Goal: Information Seeking & Learning: Learn about a topic

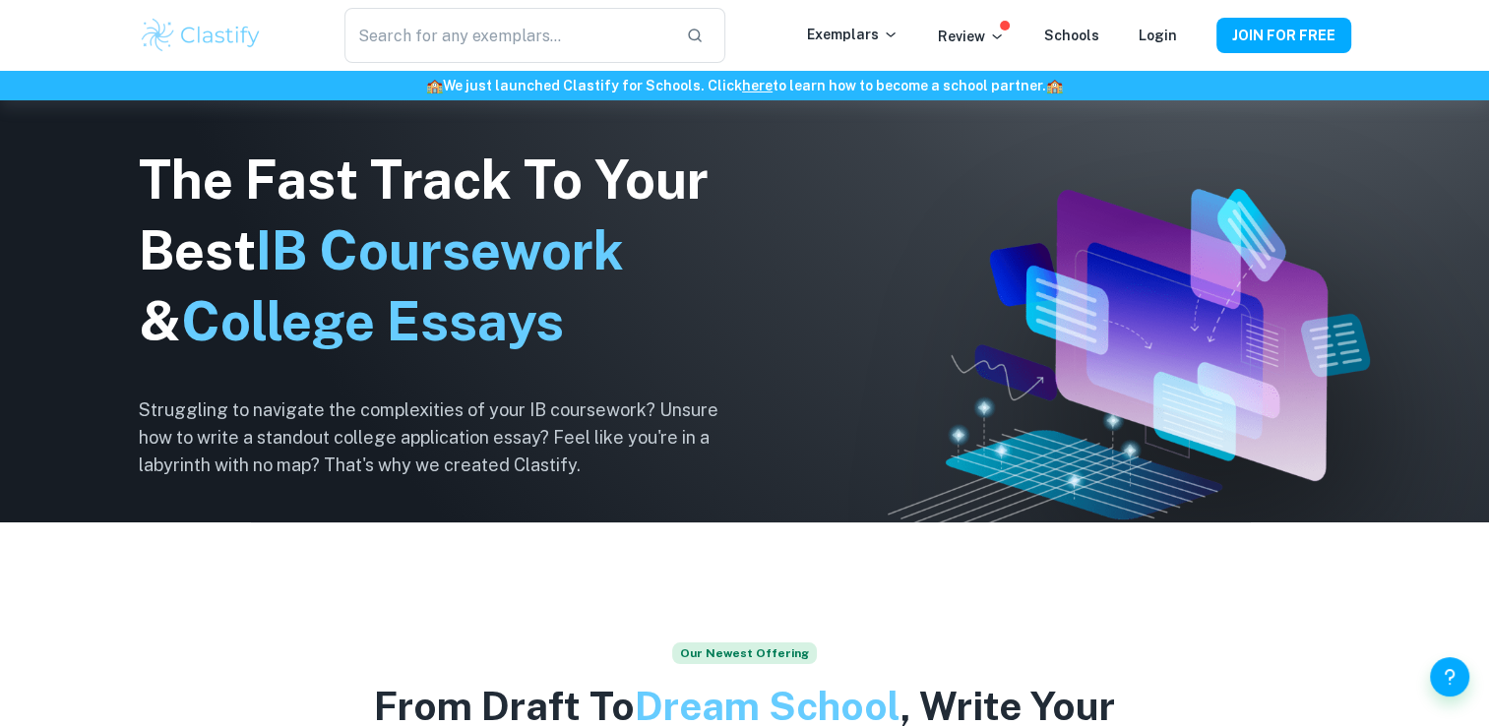
scroll to position [183, 0]
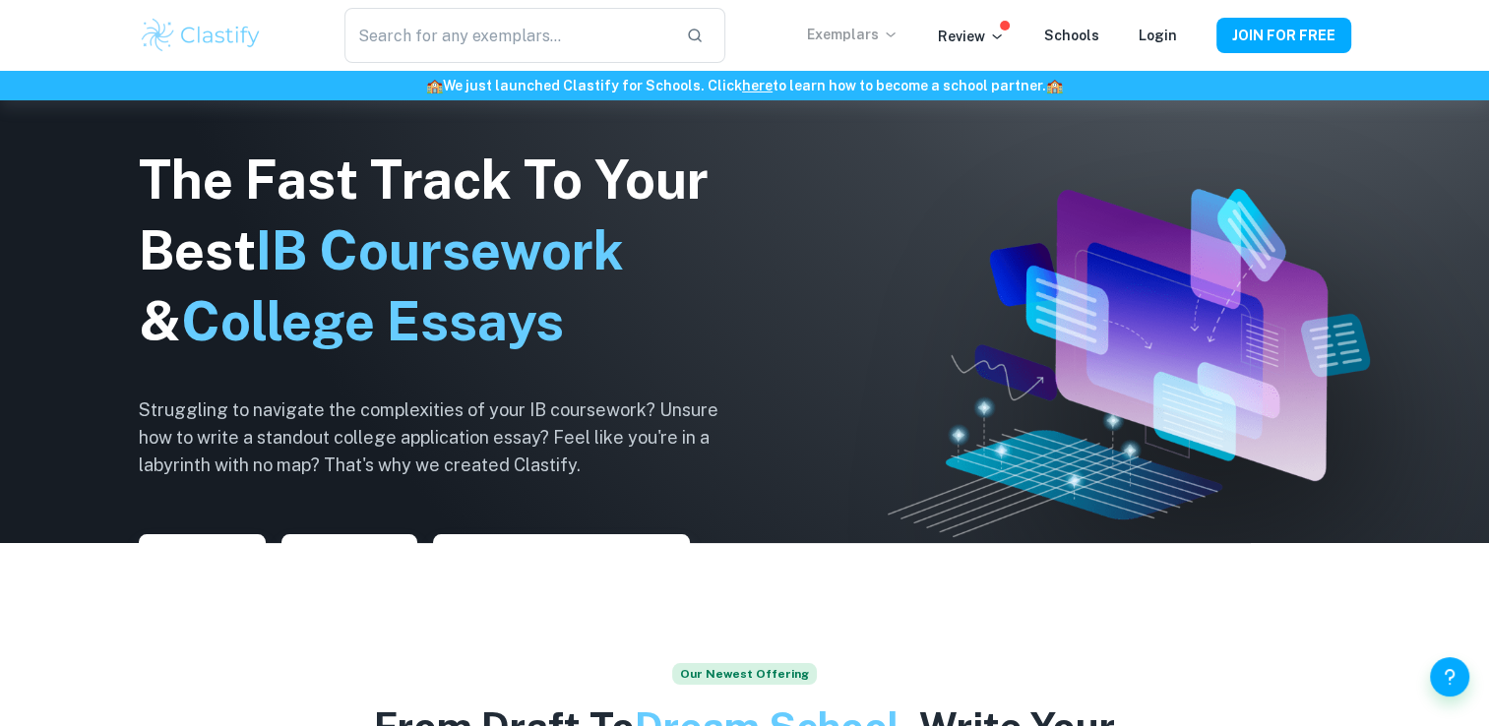
click at [898, 29] on icon at bounding box center [891, 35] width 16 height 16
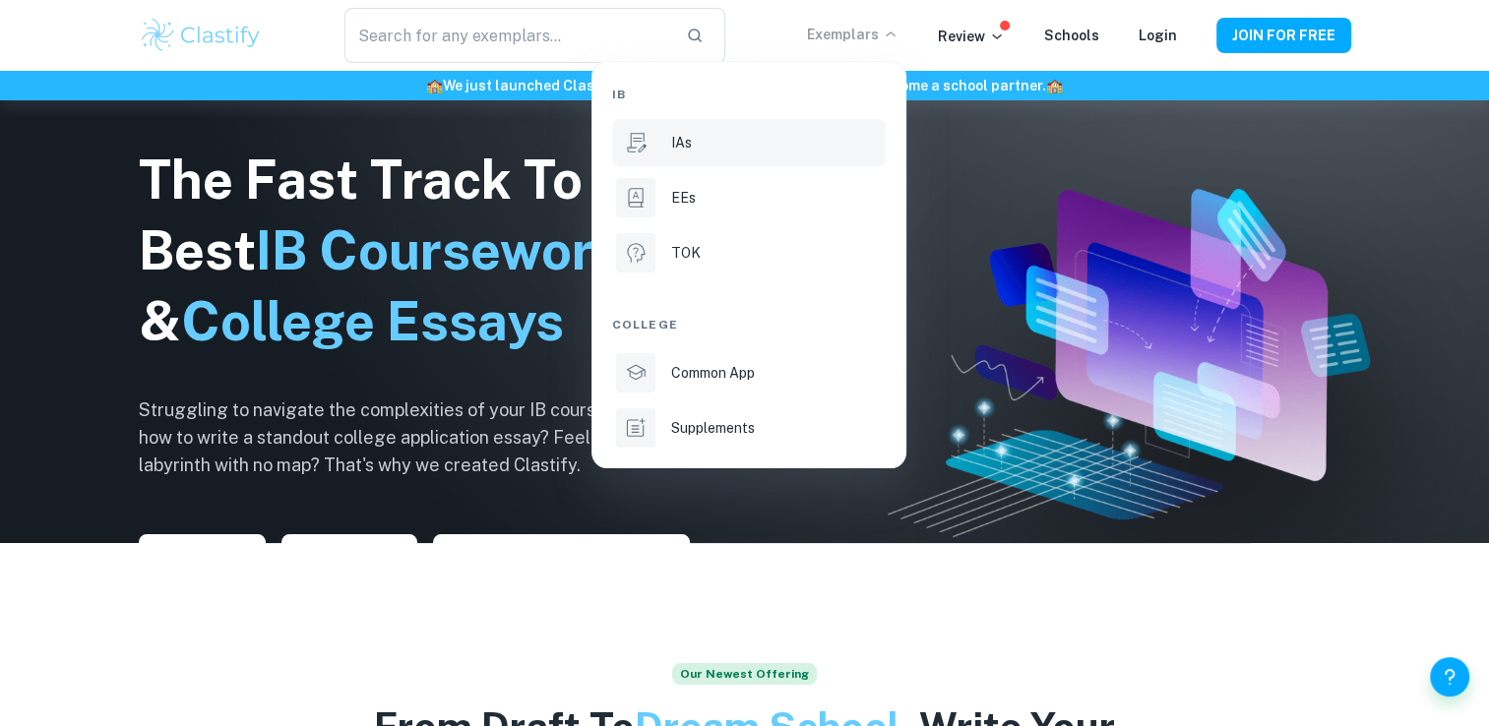
click at [691, 136] on p "IAs" at bounding box center [681, 143] width 21 height 22
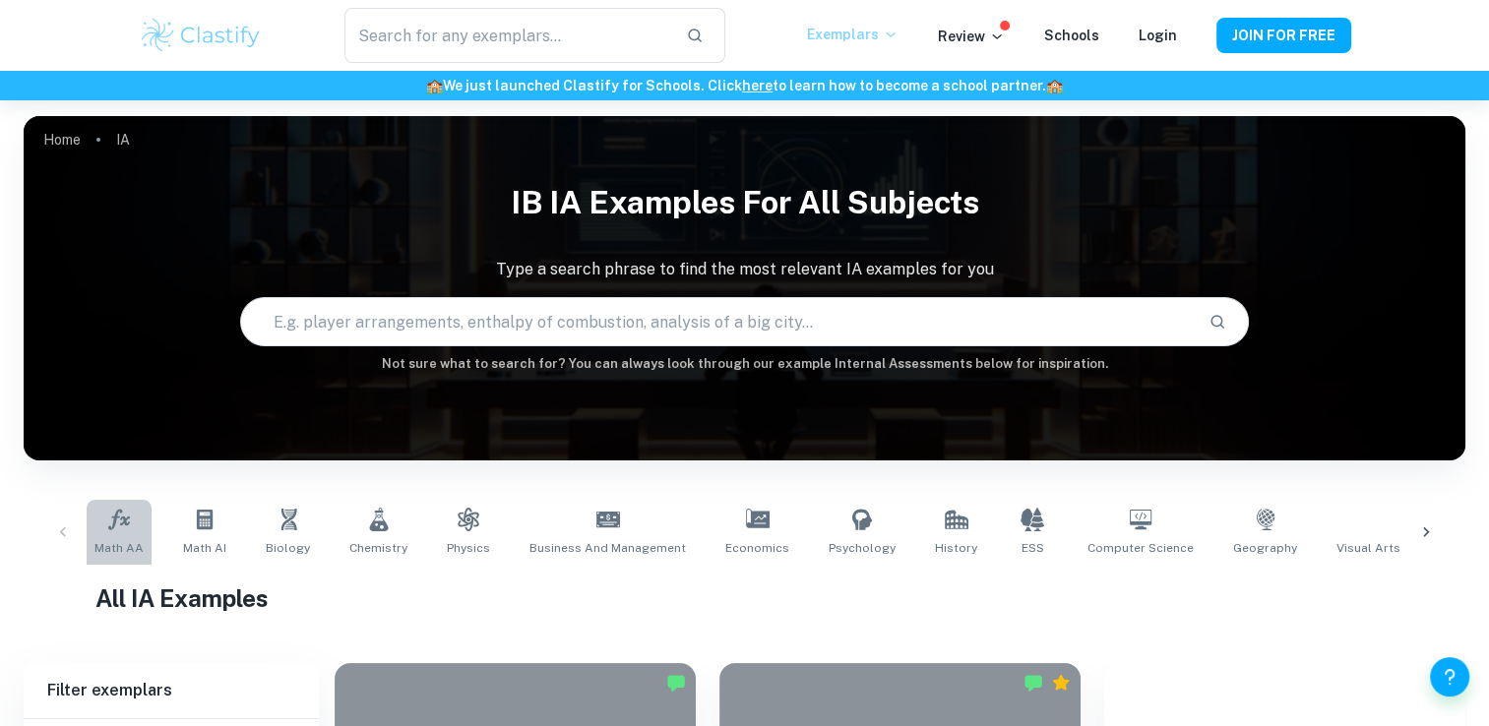
click at [130, 535] on link "Math AA" at bounding box center [119, 532] width 65 height 65
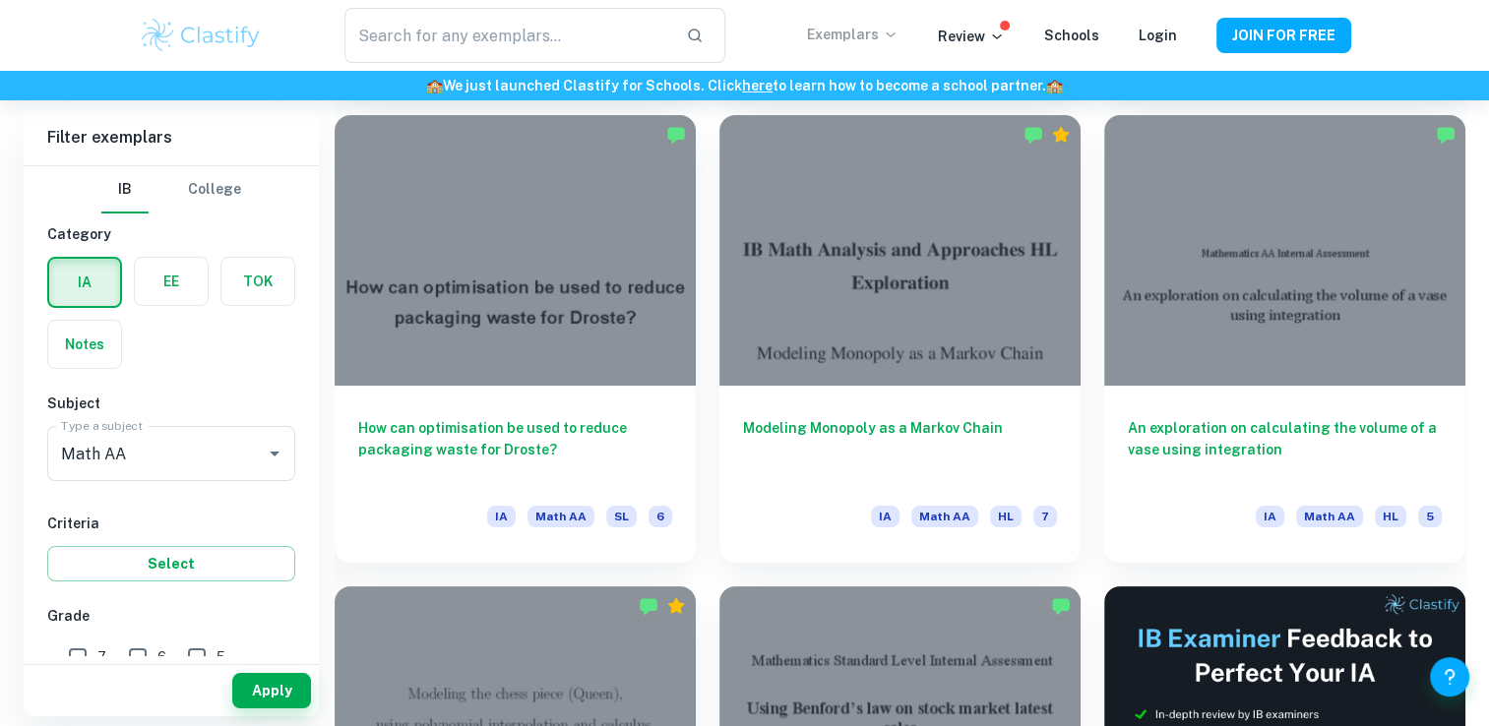
scroll to position [7687, 0]
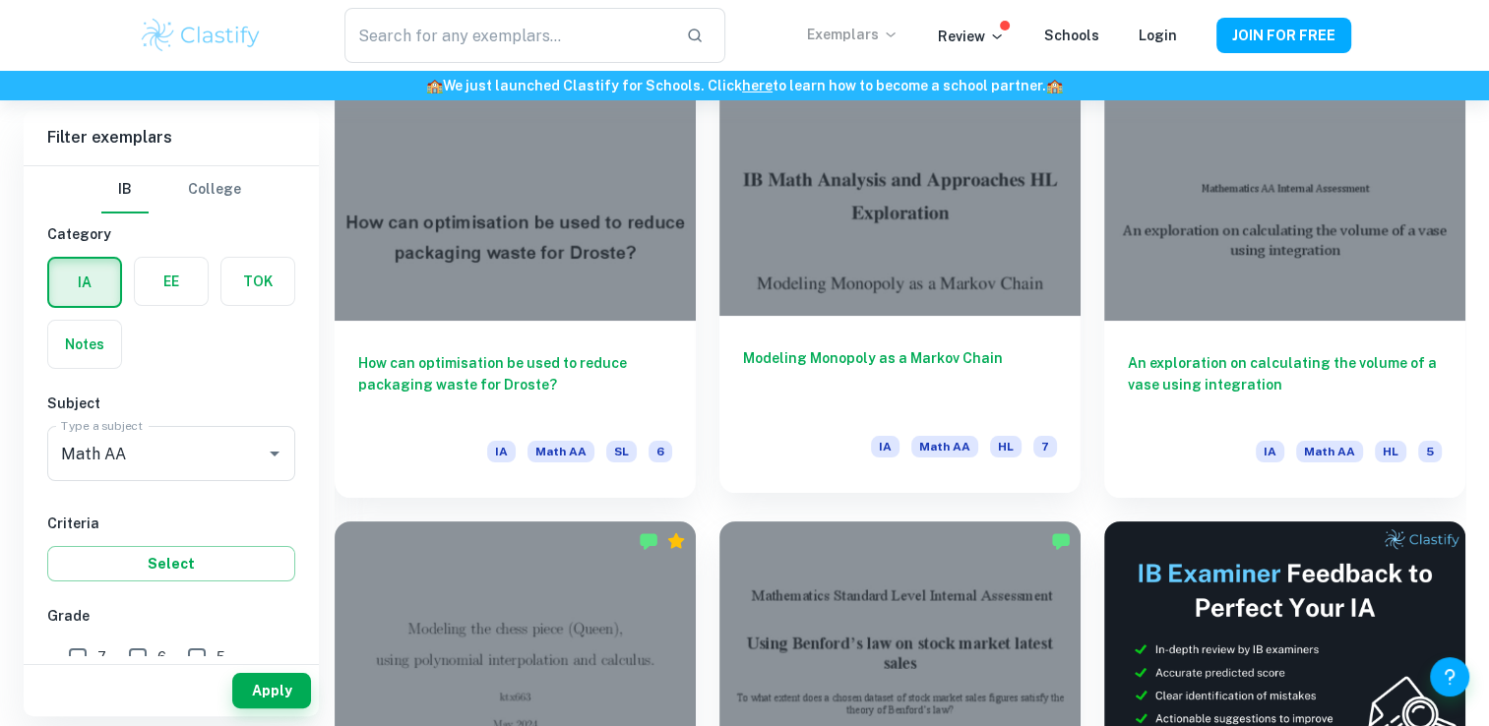
click at [832, 347] on h6 "Modeling Monopoly as a Markov Chain" at bounding box center [900, 379] width 314 height 65
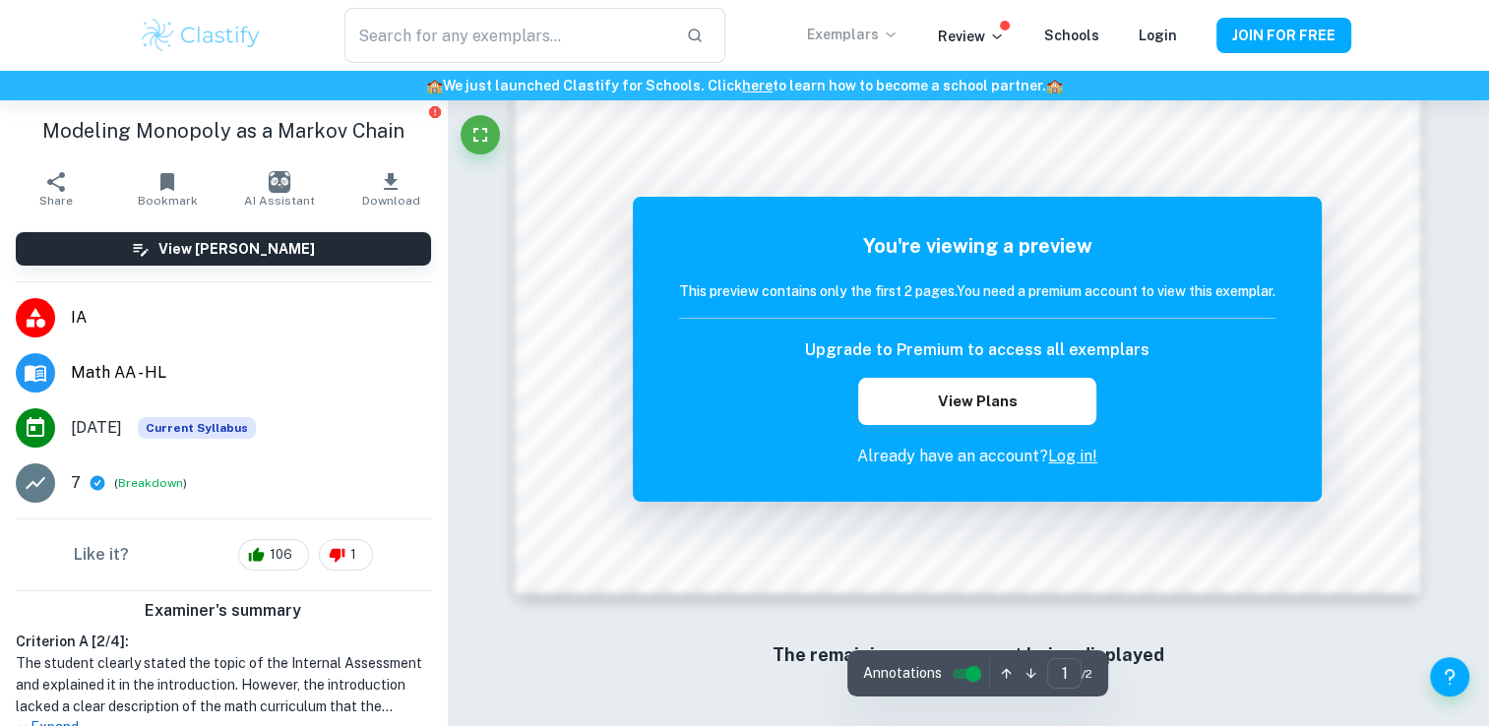
scroll to position [1874, 0]
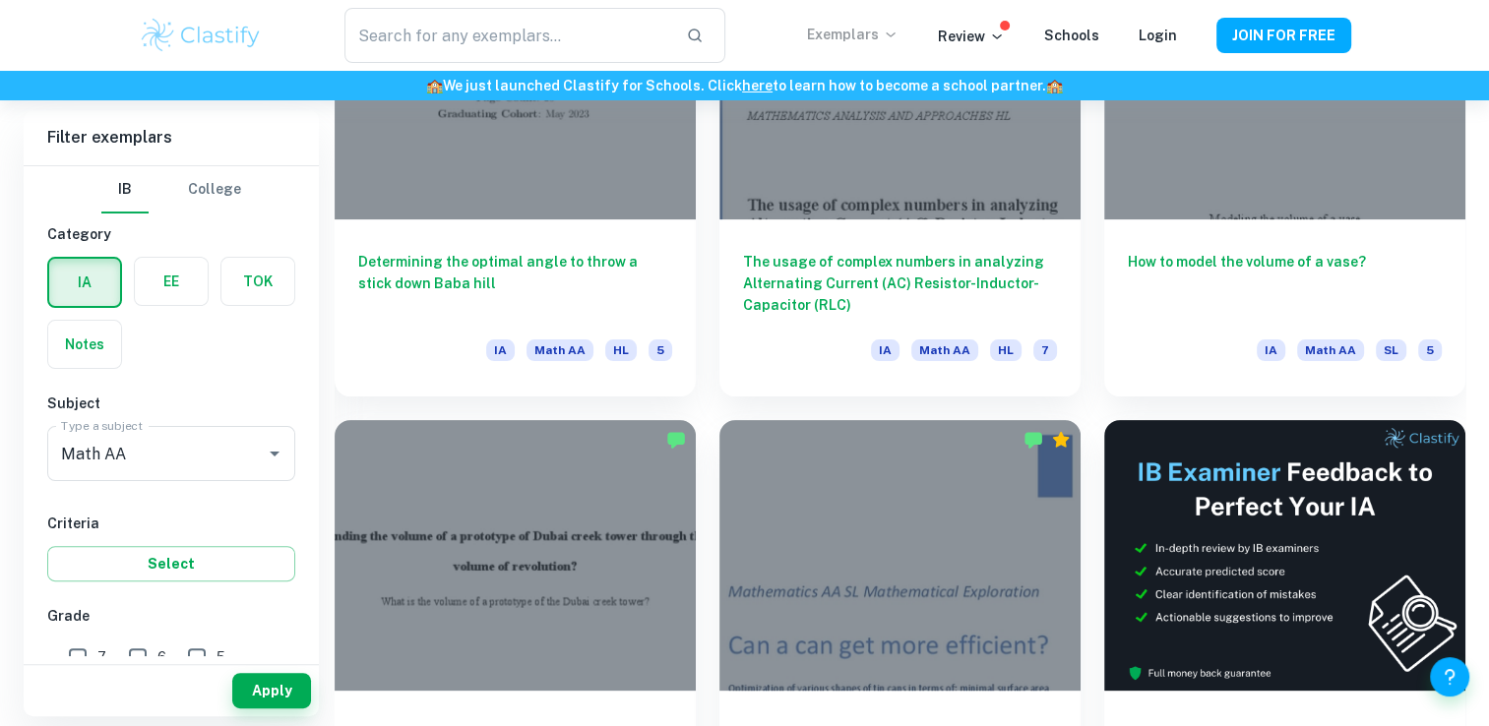
scroll to position [15282, 0]
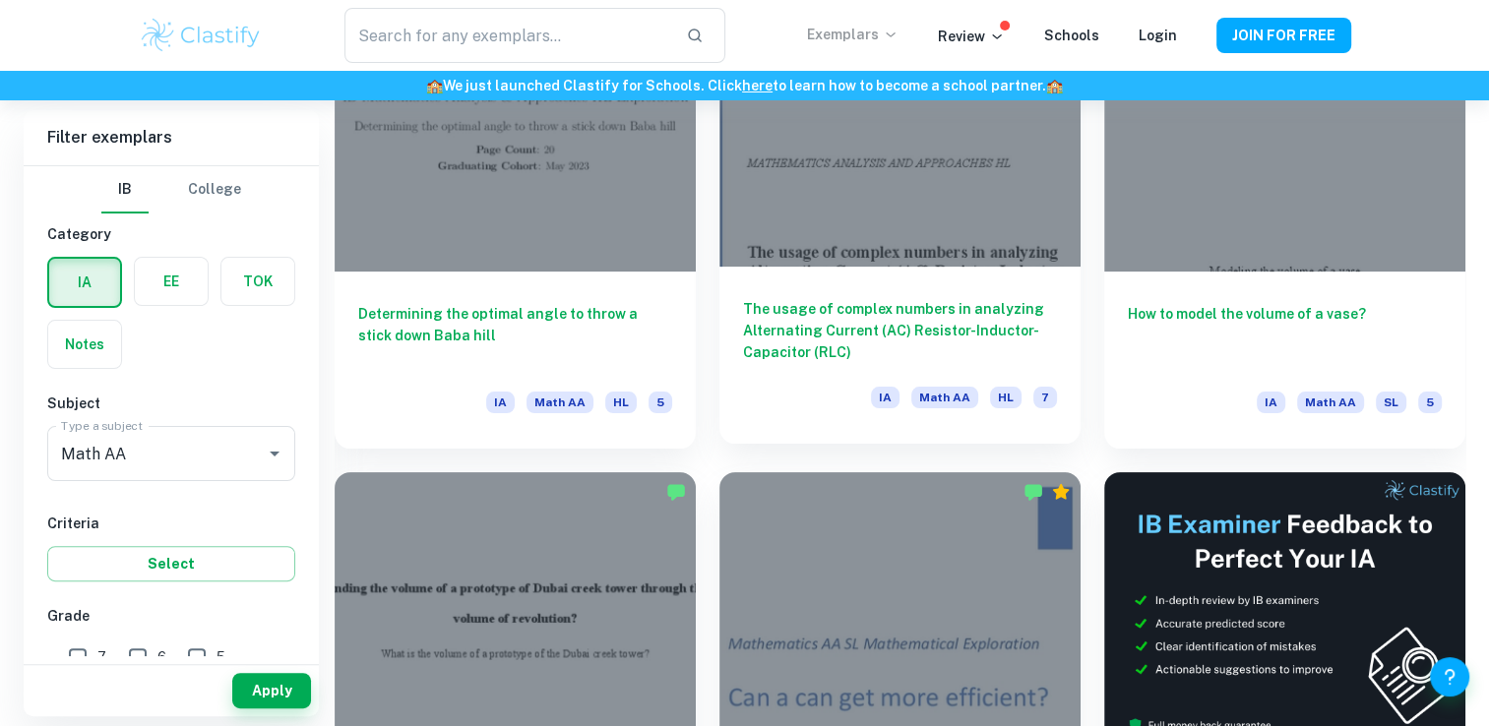
click at [863, 301] on h6 "The usage of complex numbers in analyzing Alternating Current (AC) Resistor-Ind…" at bounding box center [900, 330] width 314 height 65
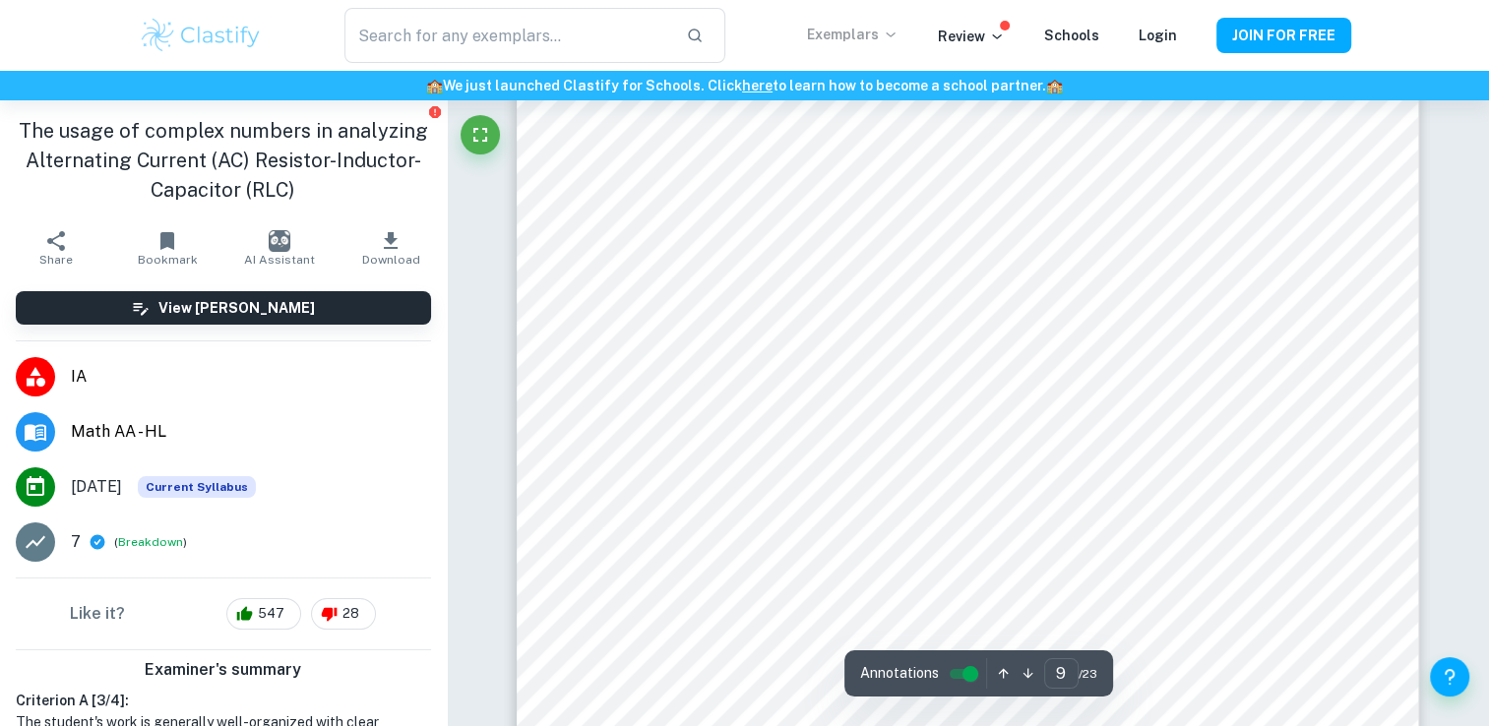
scroll to position [10341, 0]
type input "23"
